Goal: Information Seeking & Learning: Learn about a topic

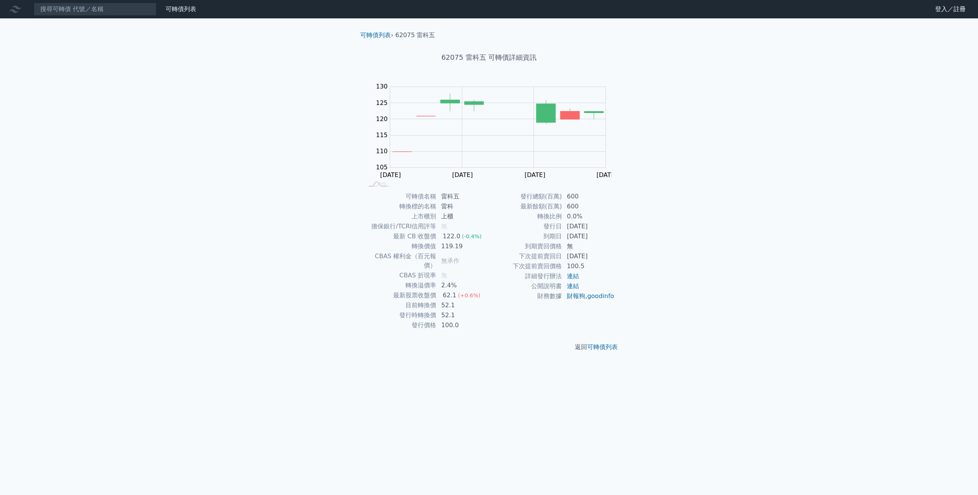
click at [790, 298] on div "可轉債列表 財務數據 可轉債列表 財務數據 登入／註冊 登入／註冊 可轉債列表 › 62075 雷科五 62075 雷科五 可轉債詳細資訊 Zoom Out …" at bounding box center [489, 247] width 978 height 495
click at [286, 310] on div "可轉債列表 財務數據 可轉債列表 財務數據 登入／註冊 登入／註冊 可轉債列表 › 62075 雷科五 62075 雷科五 可轉債詳細資訊 Zoom Out …" at bounding box center [489, 247] width 978 height 495
click at [199, 14] on div "可轉債列表 財務數據" at bounding box center [99, 9] width 199 height 13
click at [0, 0] on link "財務數據" at bounding box center [0, 0] width 0 height 0
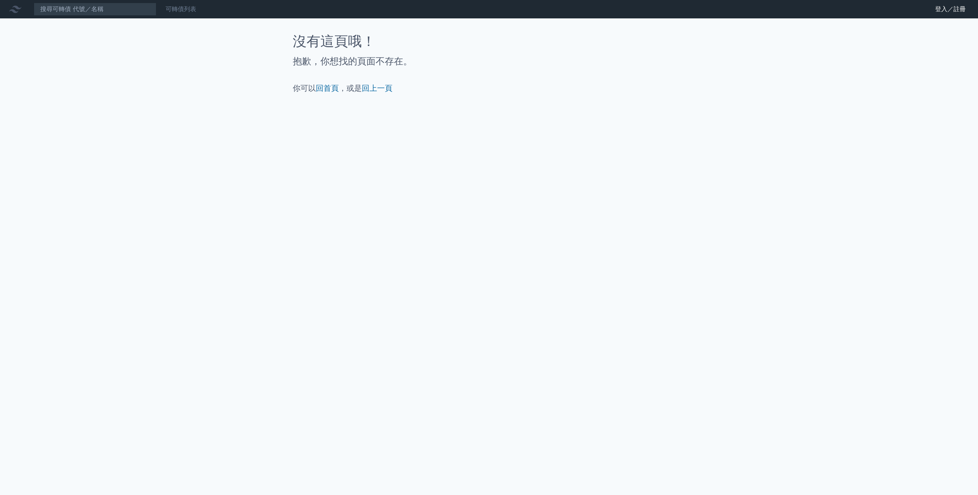
click at [184, 7] on link "可轉債列表" at bounding box center [181, 8] width 31 height 7
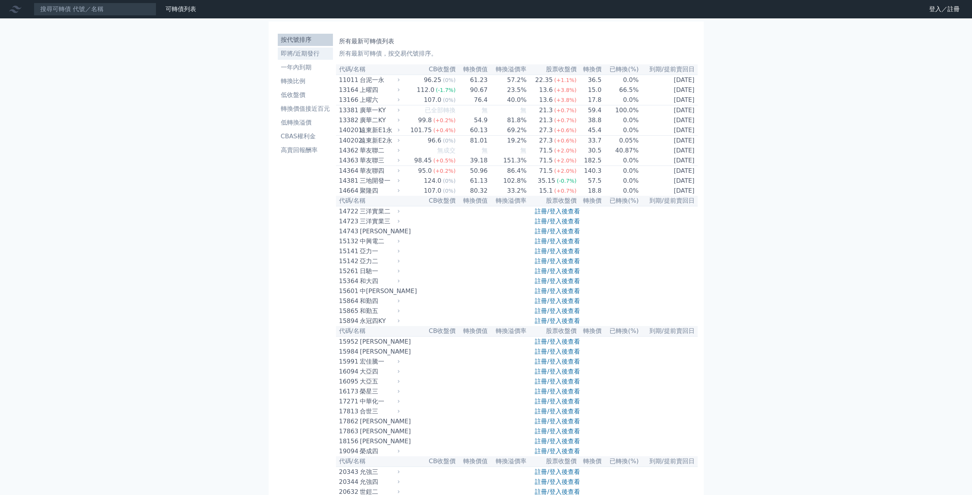
click at [320, 59] on link "即將/近期發行" at bounding box center [305, 54] width 55 height 12
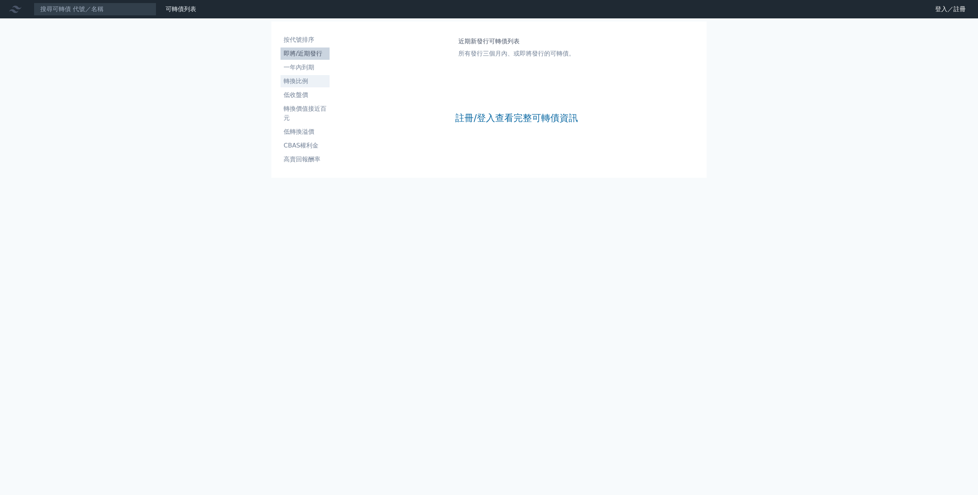
click at [309, 76] on link "轉換比例" at bounding box center [304, 81] width 49 height 12
drag, startPoint x: 0, startPoint y: 4, endPoint x: 6, endPoint y: 4, distance: 6.1
click at [0, 4] on html "可轉債列表 財務數據 可轉債列表 財務數據 登入／註冊 登入／註冊 按代號排序 即將/近期發行 一年內到期 轉換比例 低收盤價 轉換價值接近百元" at bounding box center [489, 247] width 978 height 495
click at [7, 5] on div at bounding box center [17, 9] width 25 height 12
click at [15, 10] on icon at bounding box center [15, 9] width 12 height 7
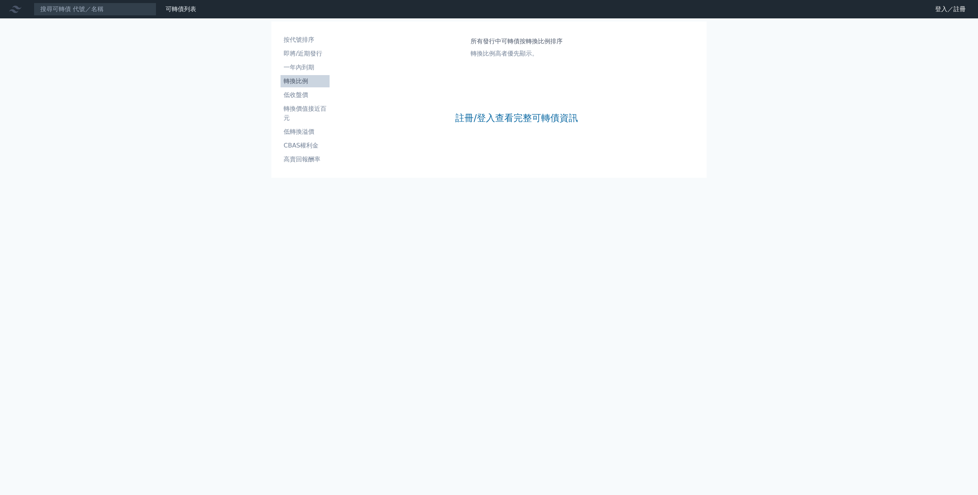
click at [15, 10] on icon at bounding box center [15, 9] width 12 height 7
